Goal: Information Seeking & Learning: Learn about a topic

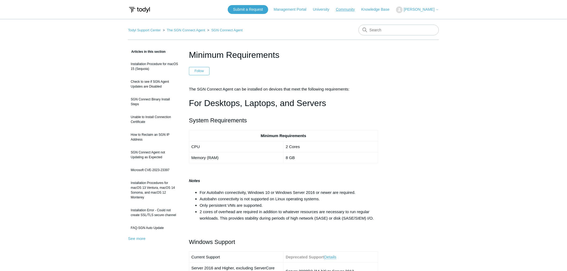
click at [351, 7] on link "Community" at bounding box center [348, 10] width 24 height 6
click at [376, 10] on link "Knowledge Base" at bounding box center [377, 10] width 33 height 6
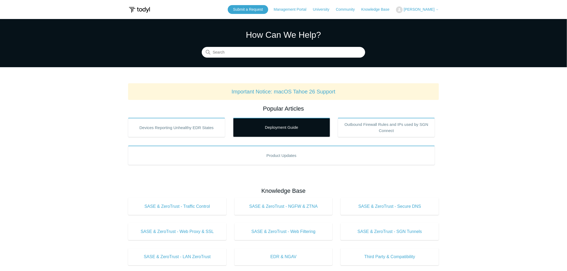
click at [274, 125] on link "Deployment Guide" at bounding box center [281, 127] width 97 height 19
click at [279, 129] on link "Deployment Guide" at bounding box center [281, 127] width 97 height 19
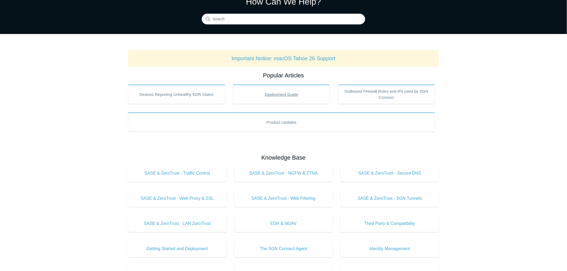
scroll to position [30, 0]
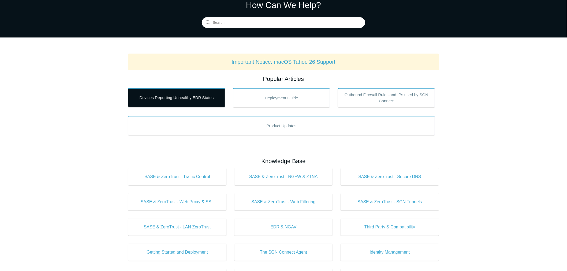
click at [171, 99] on link "Devices Reporting Unhealthy EDR States" at bounding box center [176, 97] width 97 height 19
click at [166, 97] on link "Devices Reporting Unhealthy EDR States" at bounding box center [176, 97] width 97 height 19
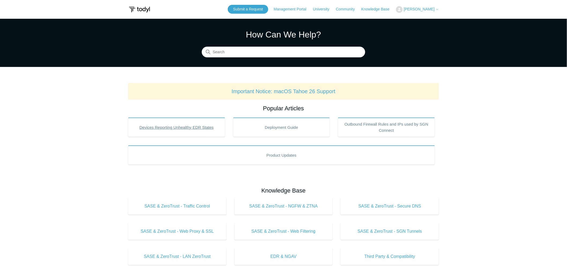
scroll to position [0, 0]
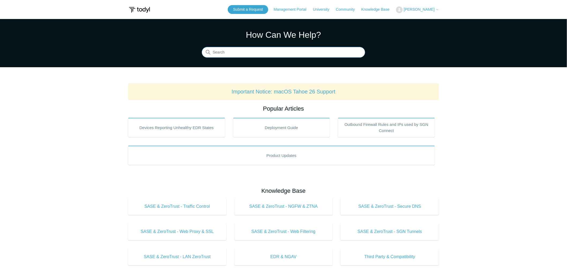
click at [226, 51] on input "Search" at bounding box center [283, 52] width 163 height 11
type input "offline"
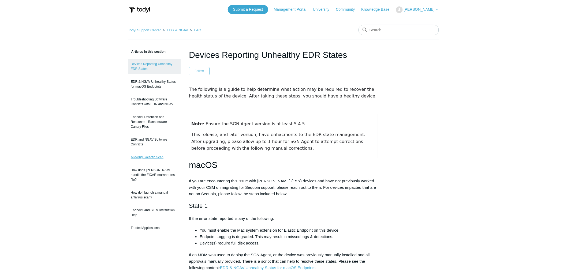
click at [151, 157] on link "Allowing Galactic Scan" at bounding box center [154, 157] width 53 height 10
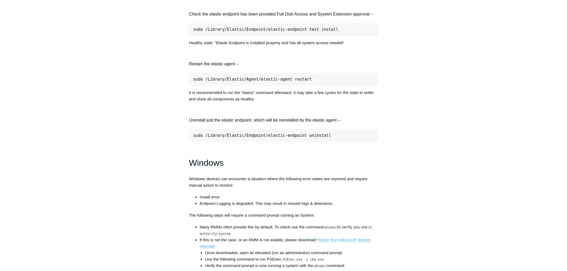
scroll to position [595, 0]
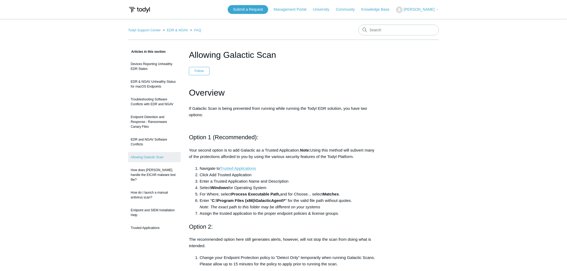
click at [82, 140] on main "Todyl Support Center EDR & NGAV FAQ Articles in this section Devices Reporting …" at bounding box center [283, 234] width 567 height 431
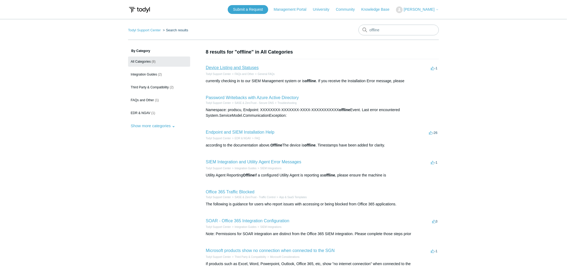
click at [224, 66] on link "Device Listing and Statuses" at bounding box center [232, 67] width 53 height 5
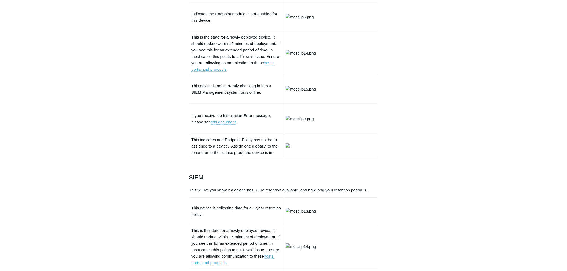
scroll to position [714, 0]
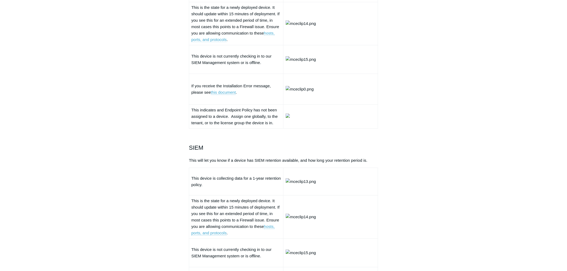
click at [269, 42] on link "hosts, ports, and protocols" at bounding box center [232, 36] width 83 height 11
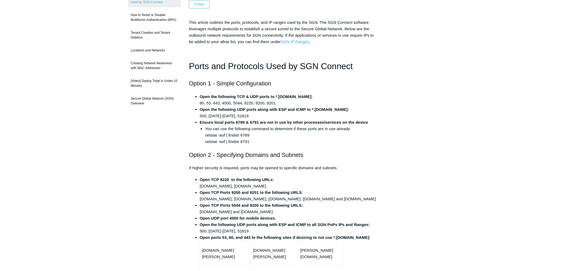
scroll to position [89, 0]
